Goal: Task Accomplishment & Management: Use online tool/utility

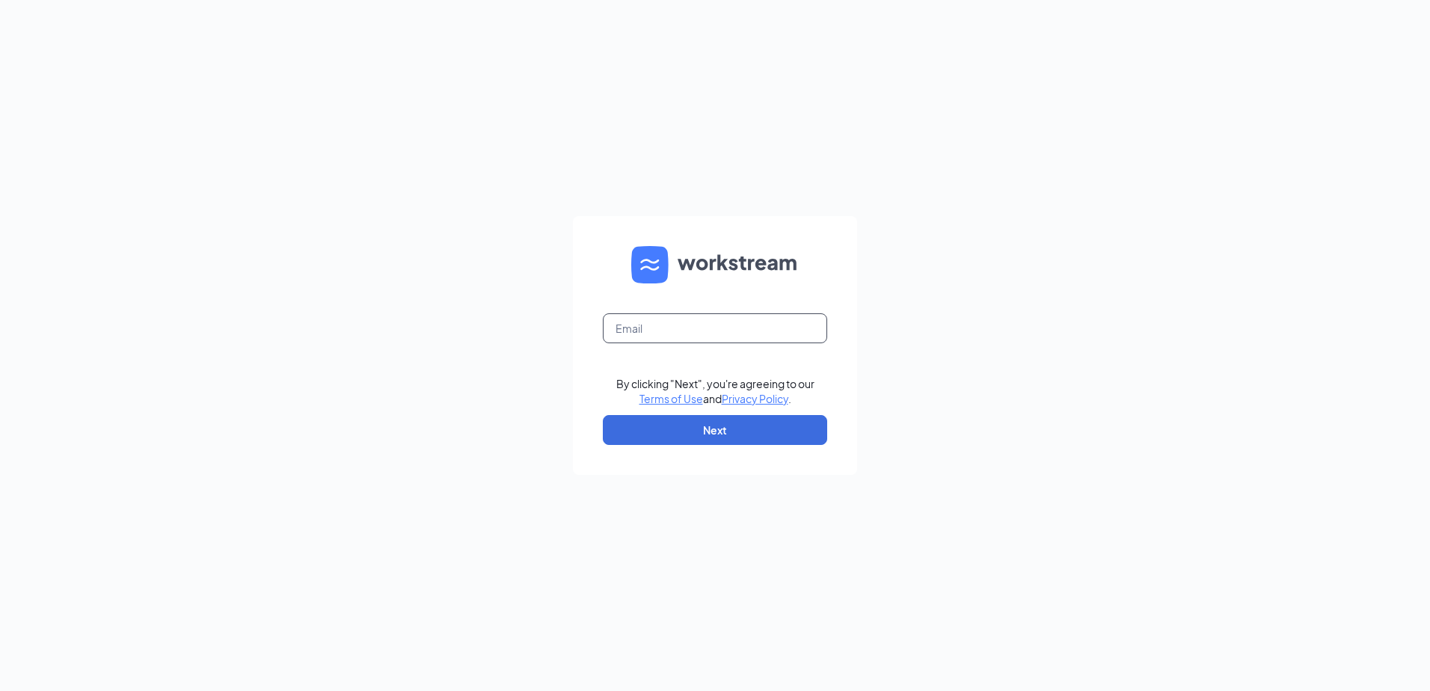
click at [640, 317] on input "text" at bounding box center [715, 328] width 224 height 30
paste input "snwajiaku@jdicleaning.ca"
type input "snwajiaku@jdicleaning.ca"
click at [764, 433] on button "Next" at bounding box center [715, 430] width 224 height 30
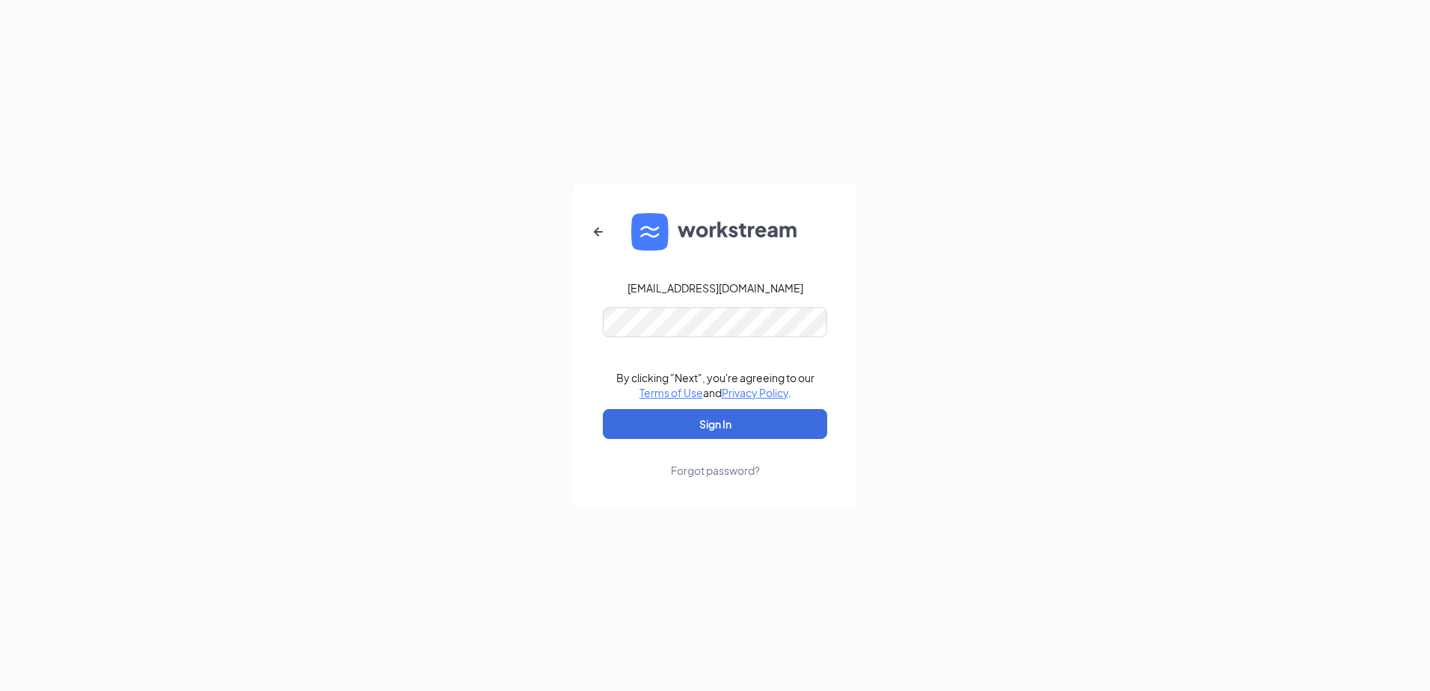
click at [883, 288] on div "snwajiaku@jdicleaning.ca By clicking "Next", you're agreeing to our Terms of Us…" at bounding box center [715, 345] width 1430 height 691
click at [900, 255] on div "snwajiaku@jdicleaning.ca Password field is required By clicking "Next", you're …" at bounding box center [715, 345] width 1430 height 691
click at [729, 422] on button "Sign In" at bounding box center [715, 424] width 224 height 30
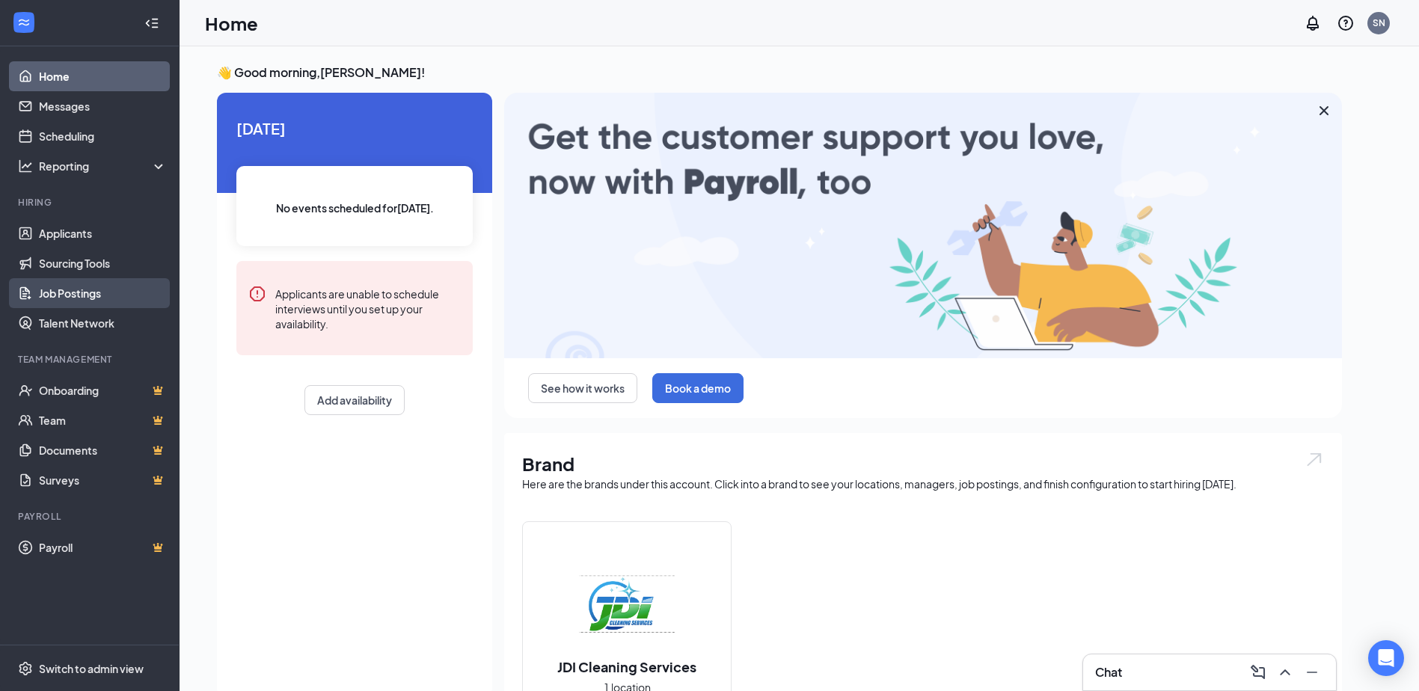
click at [77, 287] on link "Job Postings" at bounding box center [103, 293] width 128 height 30
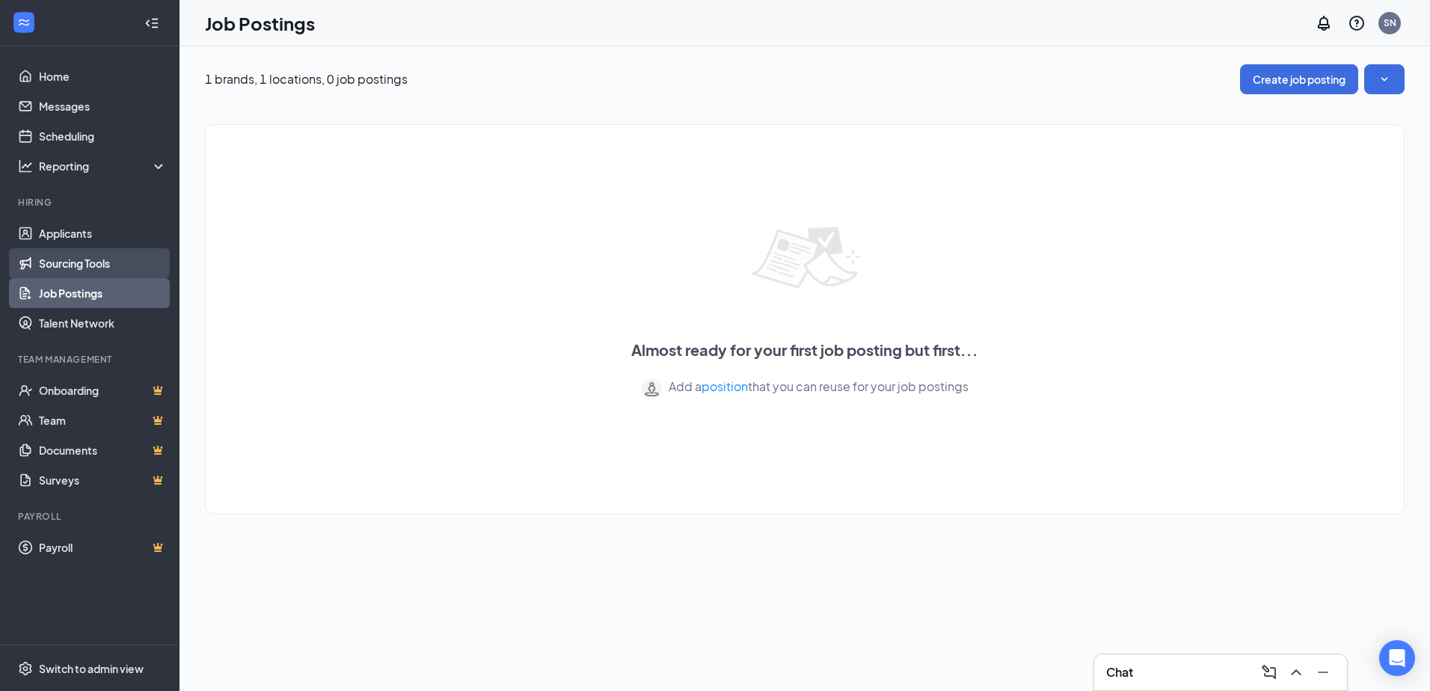
click at [67, 259] on link "Sourcing Tools" at bounding box center [103, 263] width 128 height 30
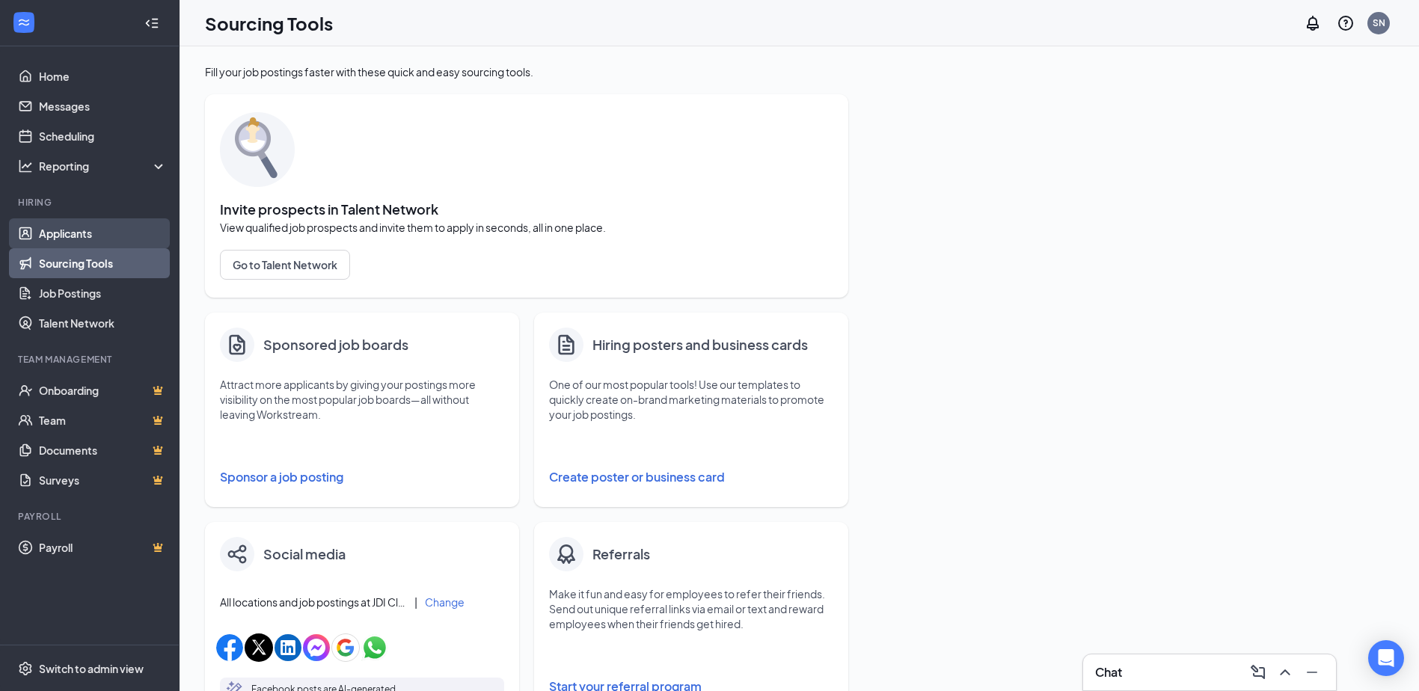
click at [55, 232] on link "Applicants" at bounding box center [103, 233] width 128 height 30
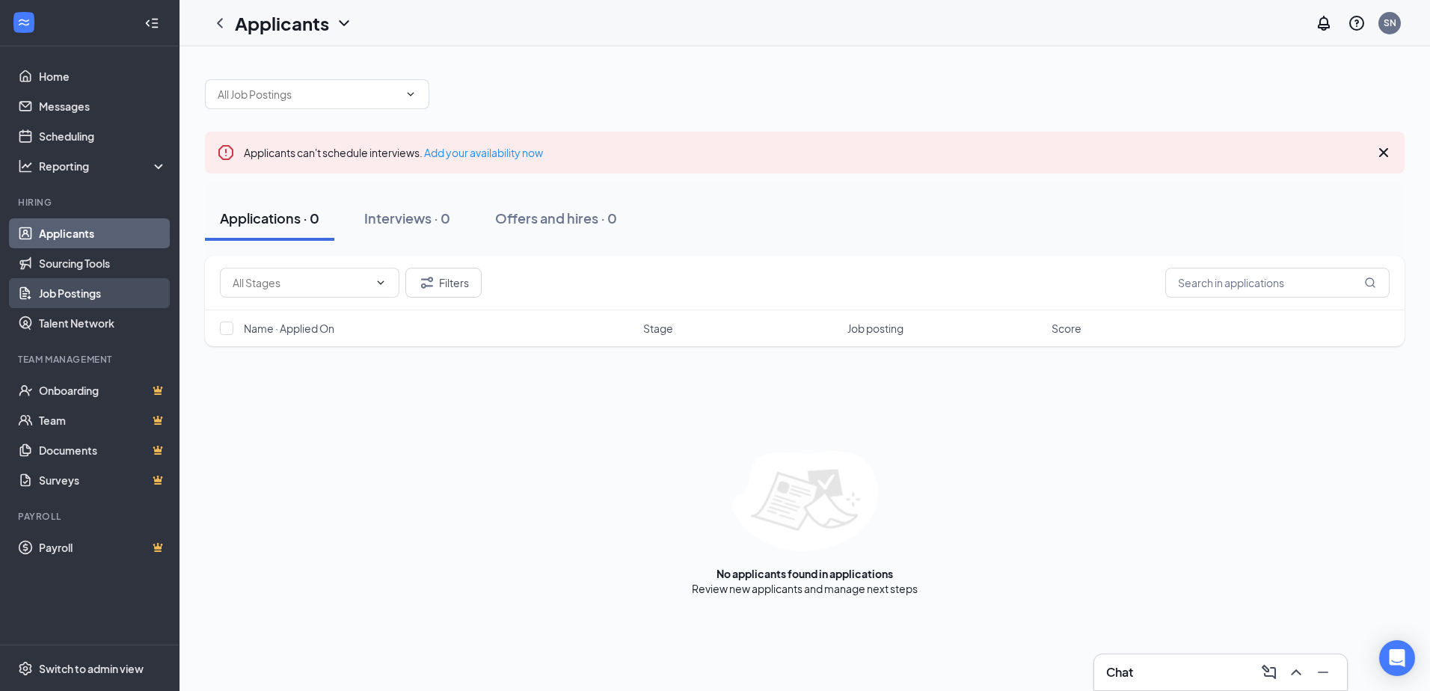
click at [94, 293] on link "Job Postings" at bounding box center [103, 293] width 128 height 30
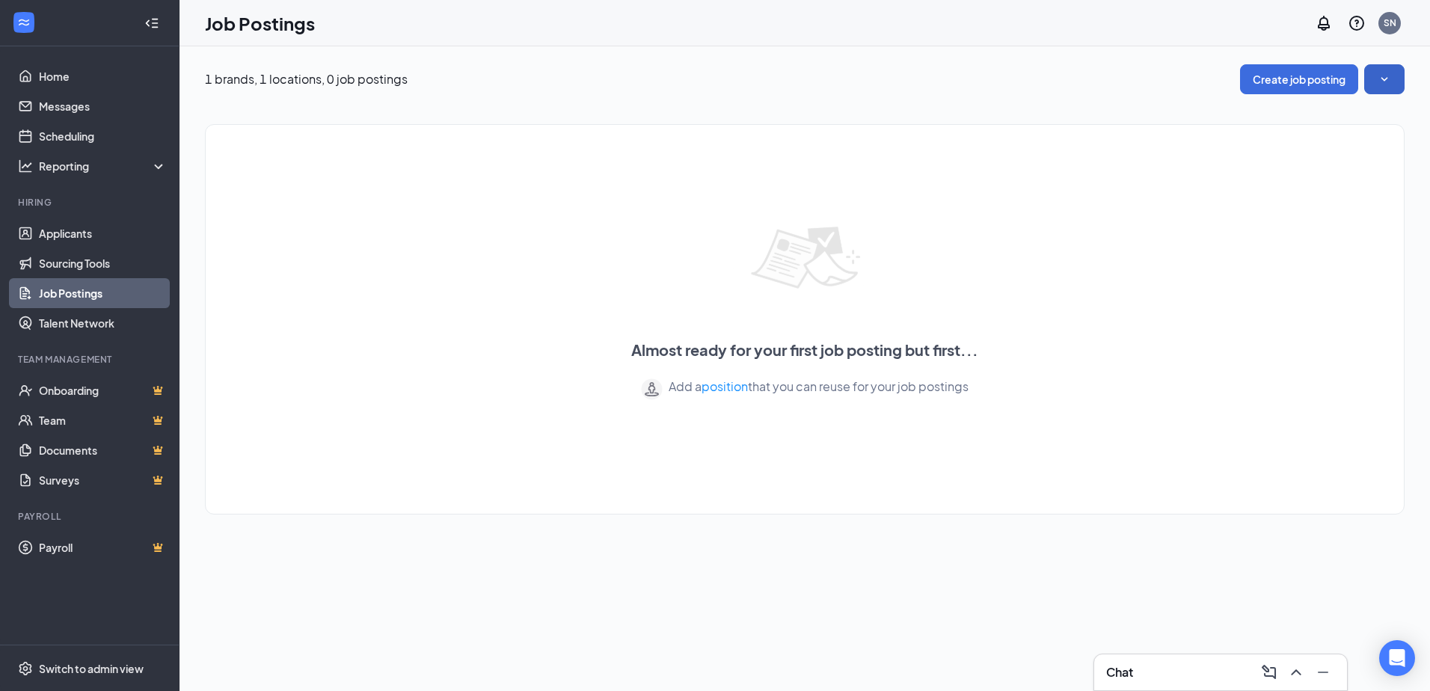
click at [1383, 72] on icon "SmallChevronDown" at bounding box center [1384, 79] width 15 height 15
click at [1308, 77] on button "Create job posting" at bounding box center [1299, 79] width 118 height 30
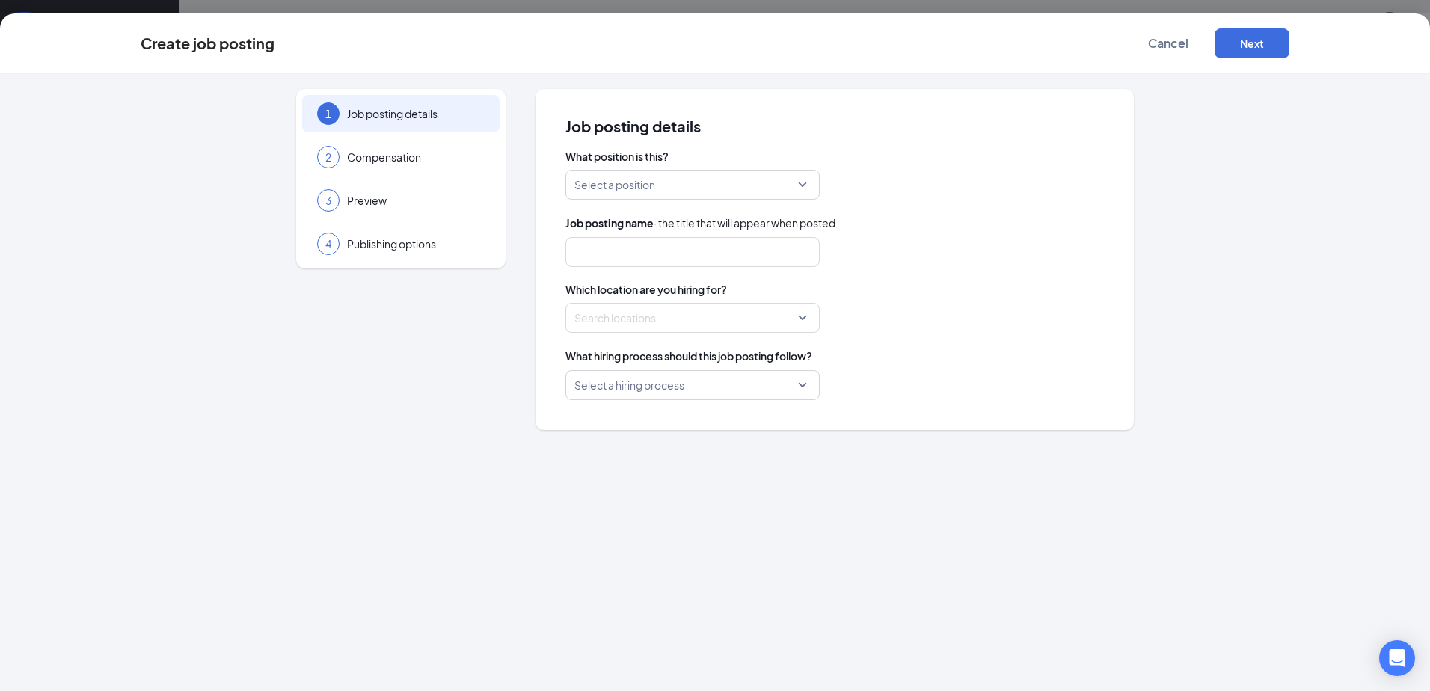
click at [803, 186] on div "Select a position" at bounding box center [693, 185] width 254 height 30
click at [883, 165] on div "What position is this? Select a position No data Create position template" at bounding box center [835, 174] width 539 height 51
click at [1160, 40] on span "Cancel" at bounding box center [1168, 43] width 40 height 15
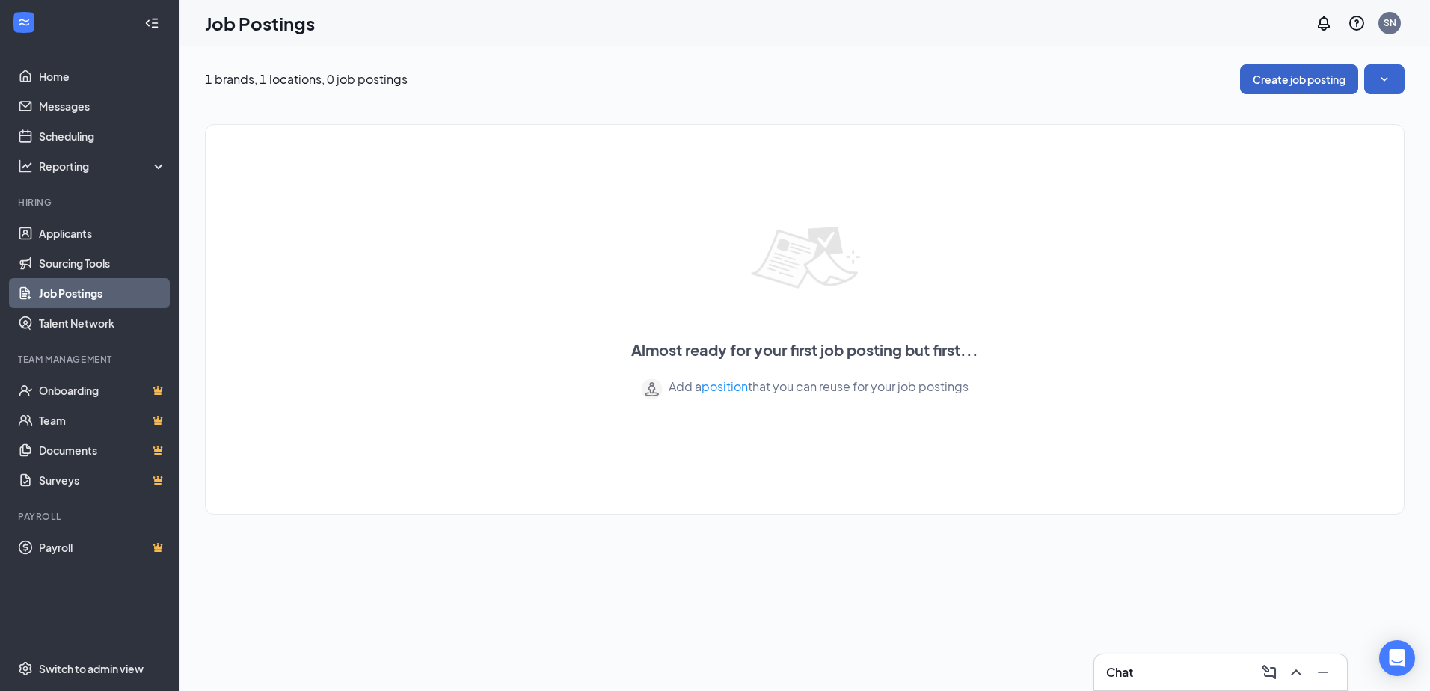
click at [1285, 79] on button "Create job posting" at bounding box center [1299, 79] width 118 height 30
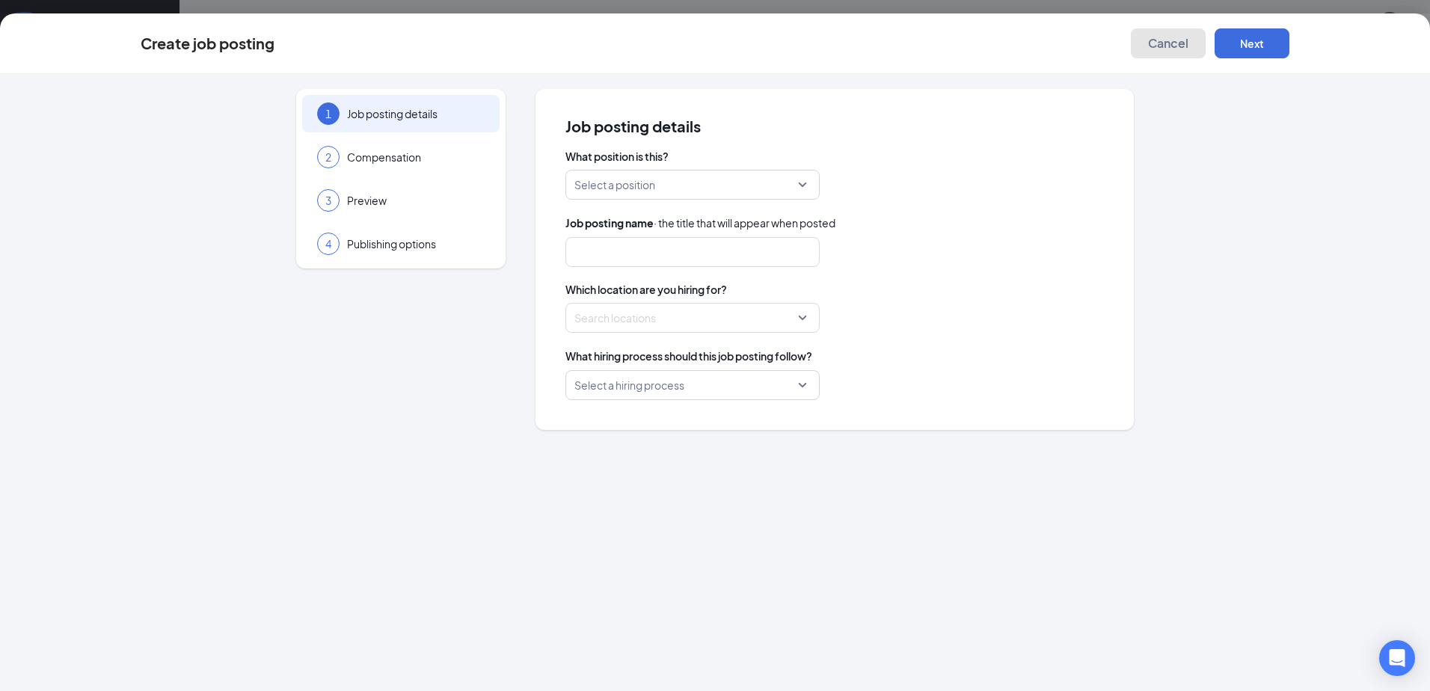
click at [1160, 41] on span "Cancel" at bounding box center [1168, 43] width 40 height 15
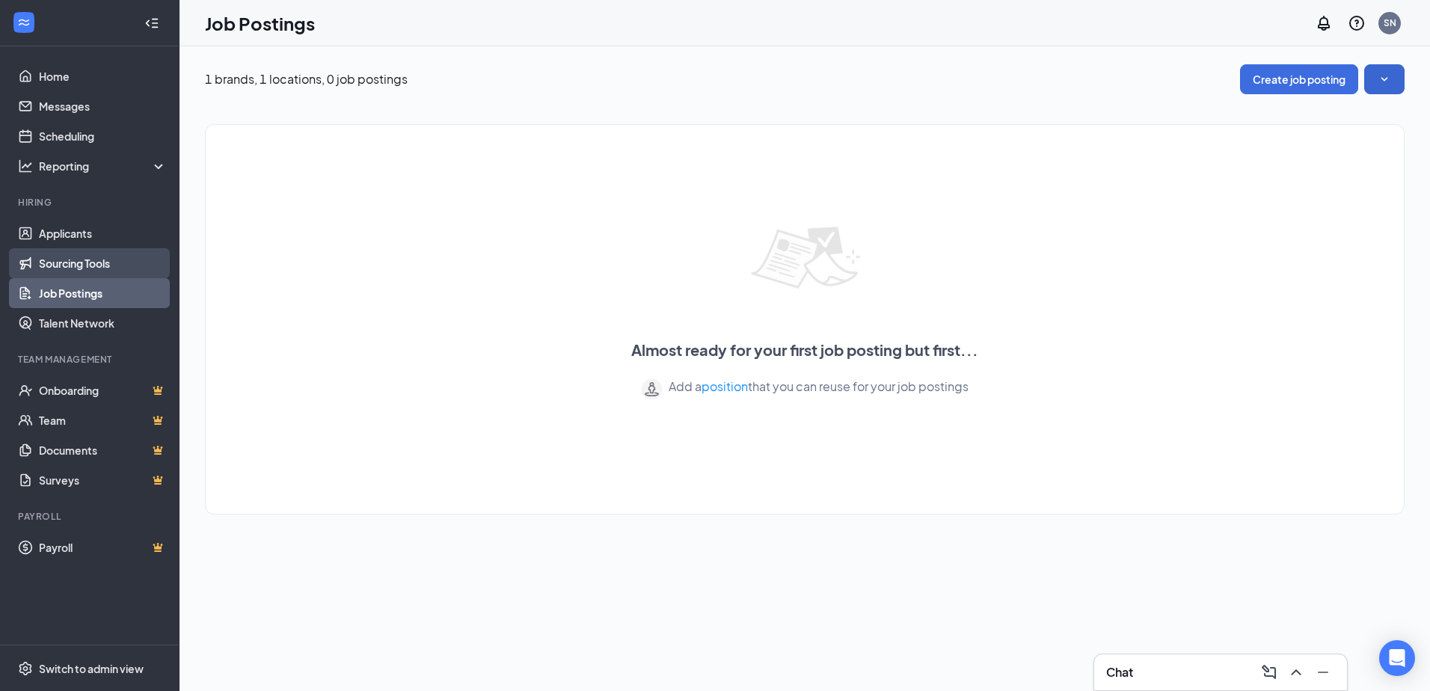
click at [102, 263] on link "Sourcing Tools" at bounding box center [103, 263] width 128 height 30
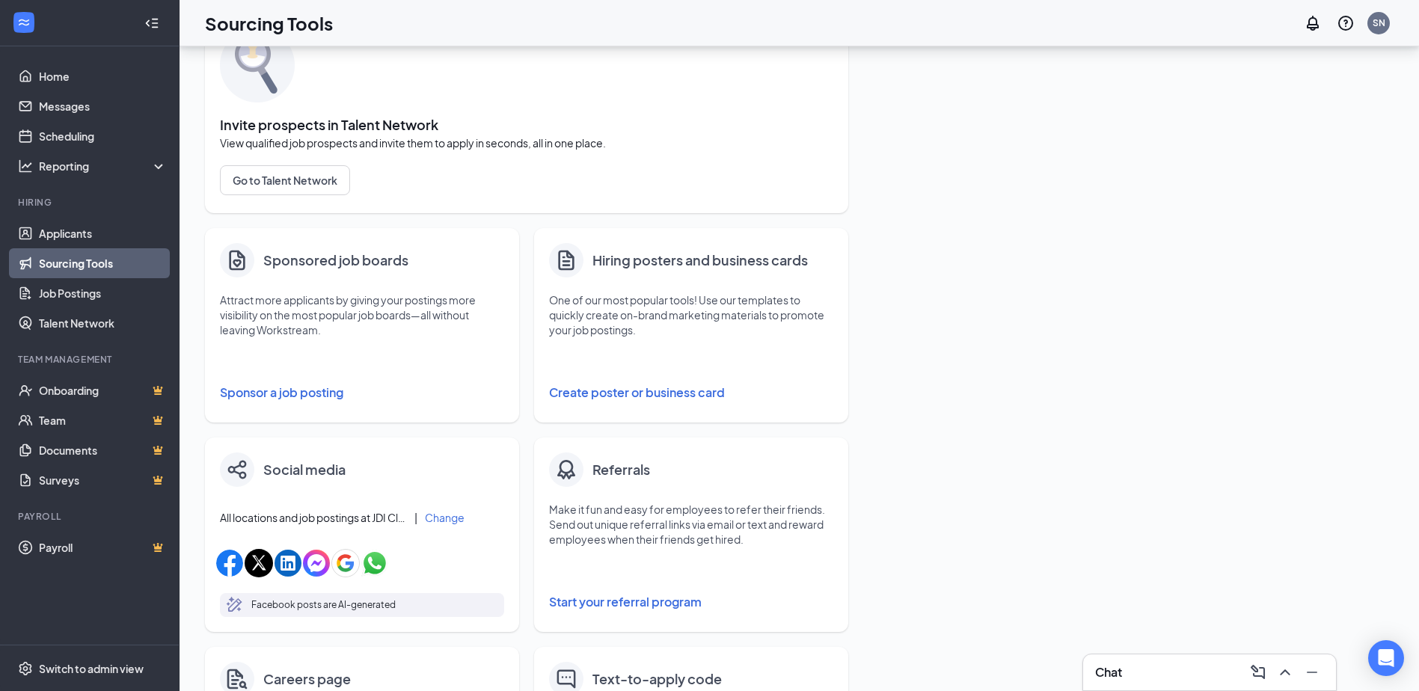
scroll to position [65, 0]
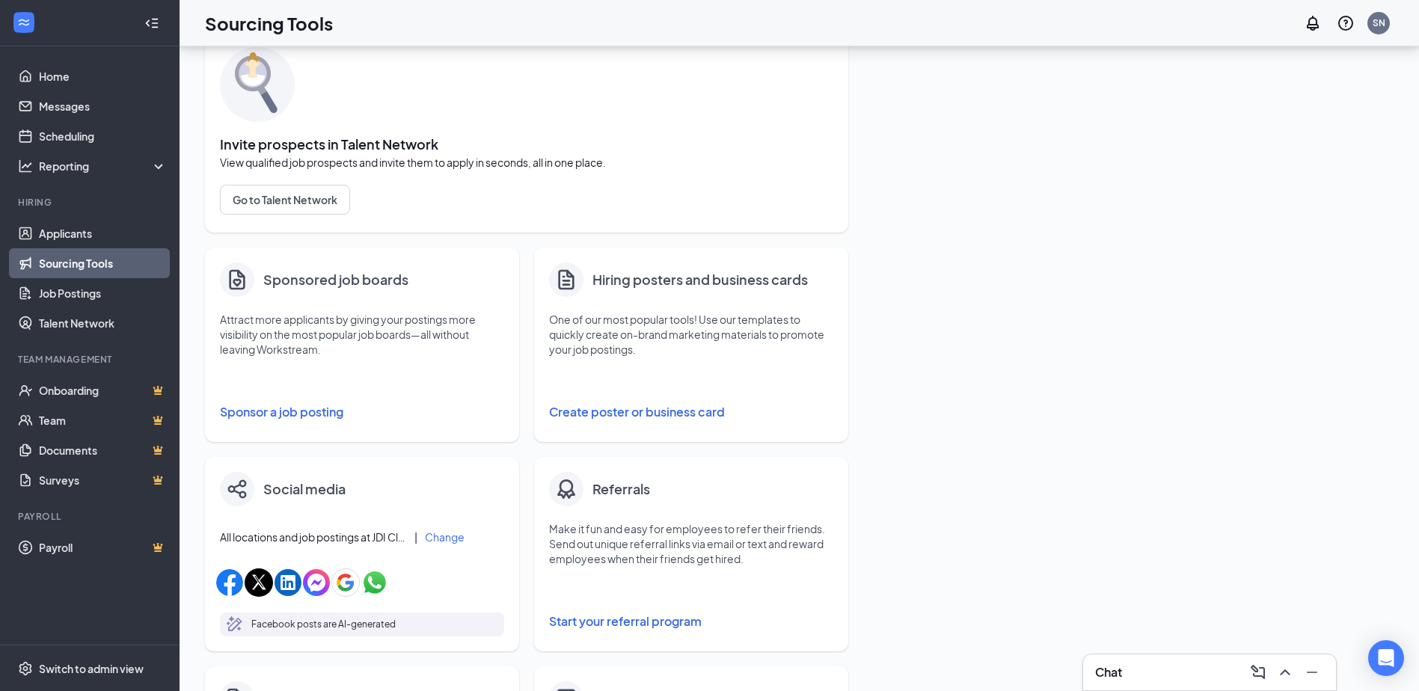
click at [290, 276] on h4 "Sponsored job boards" at bounding box center [335, 279] width 145 height 21
click at [232, 281] on img at bounding box center [237, 280] width 24 height 24
click at [278, 416] on button "Sponsor a job posting" at bounding box center [362, 412] width 284 height 30
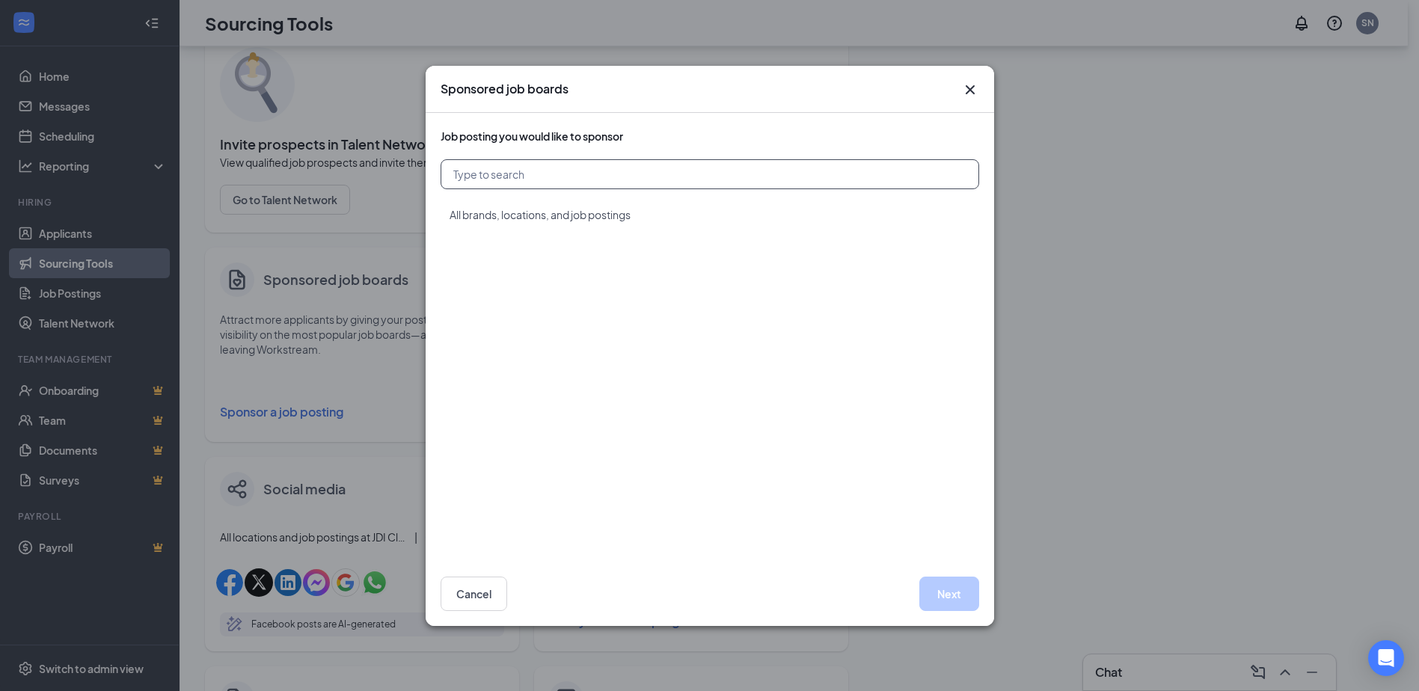
click at [463, 170] on input "text" at bounding box center [710, 174] width 539 height 30
type input "indeed"
click at [970, 90] on icon "Cross" at bounding box center [969, 89] width 9 height 9
